Goal: Navigation & Orientation: Go to known website

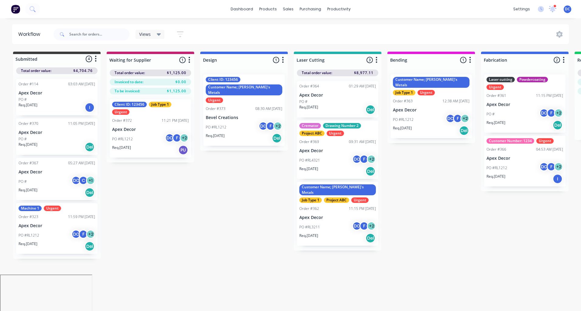
click at [21, 8] on button at bounding box center [15, 9] width 13 height 12
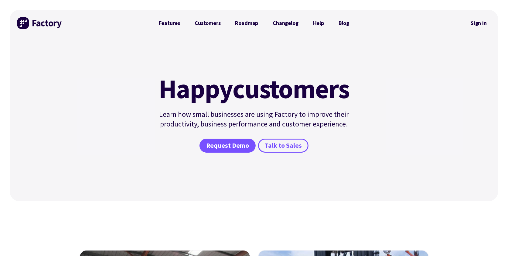
click at [44, 24] on img at bounding box center [40, 23] width 46 height 12
